Goal: Task Accomplishment & Management: Manage account settings

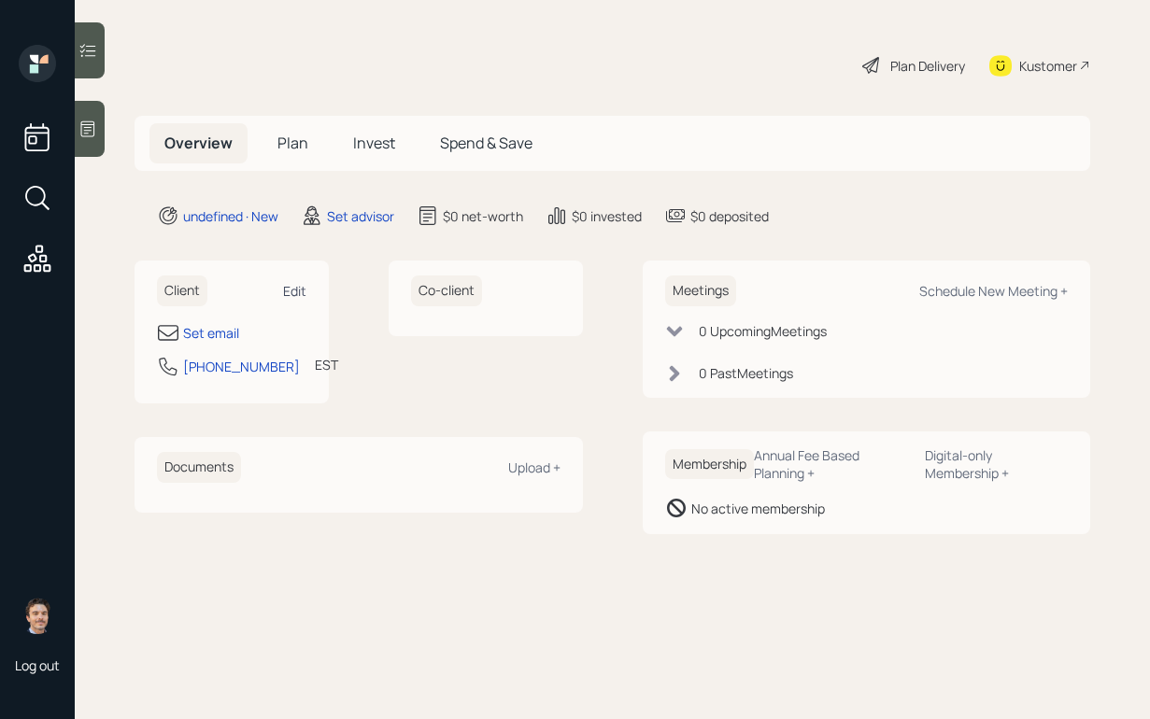
click at [299, 293] on div "Edit" at bounding box center [294, 291] width 23 height 18
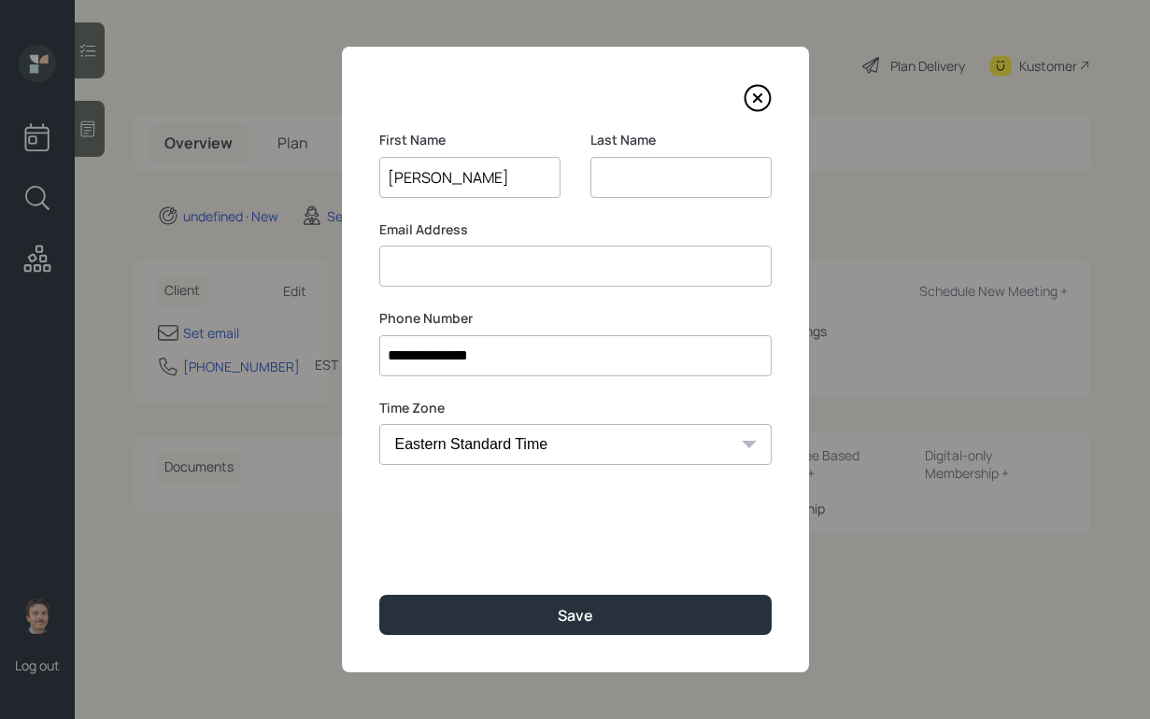
type input "[PERSON_NAME]"
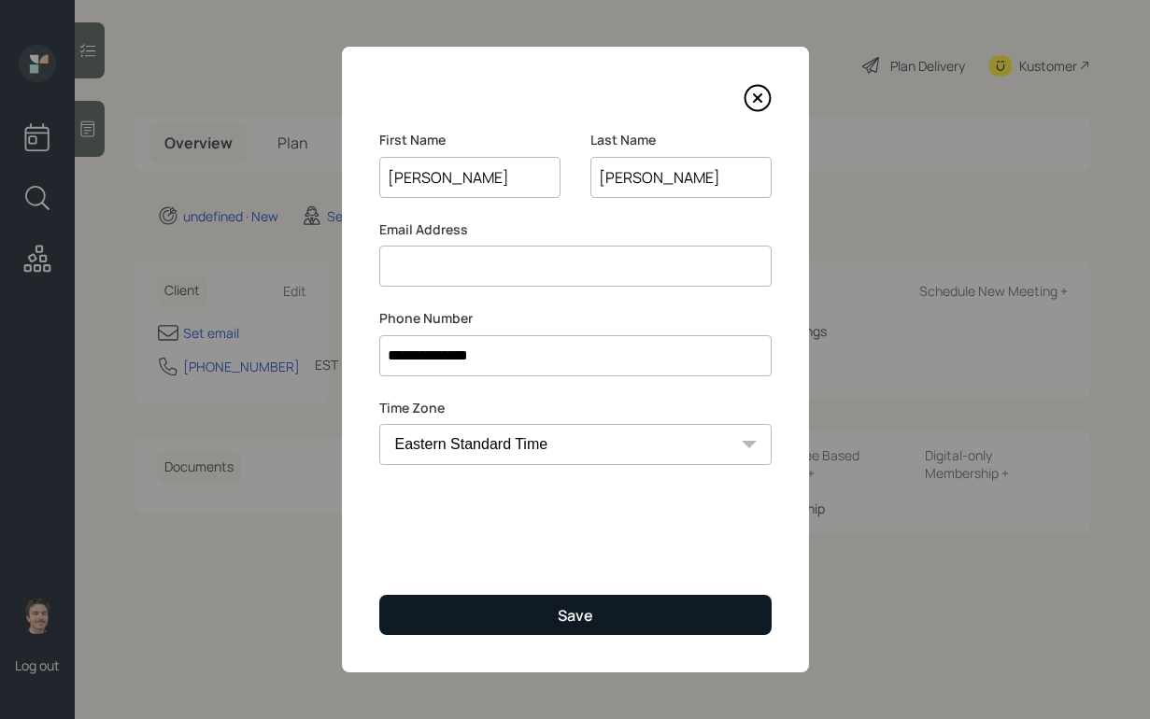
type input "[PERSON_NAME]"
click at [491, 619] on button "Save" at bounding box center [575, 615] width 392 height 40
